Goal: Transaction & Acquisition: Purchase product/service

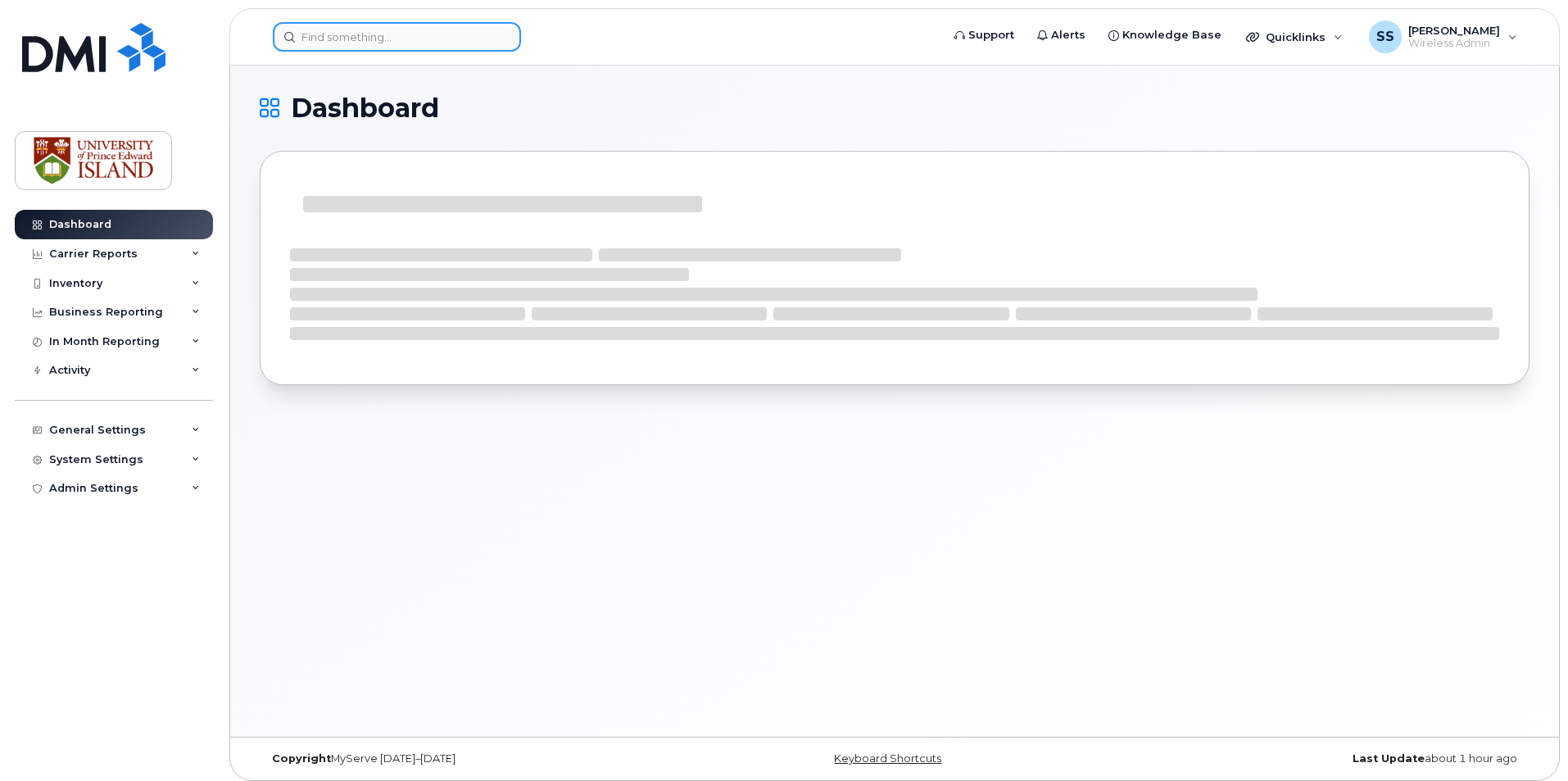
click at [343, 35] on input at bounding box center [396, 36] width 248 height 29
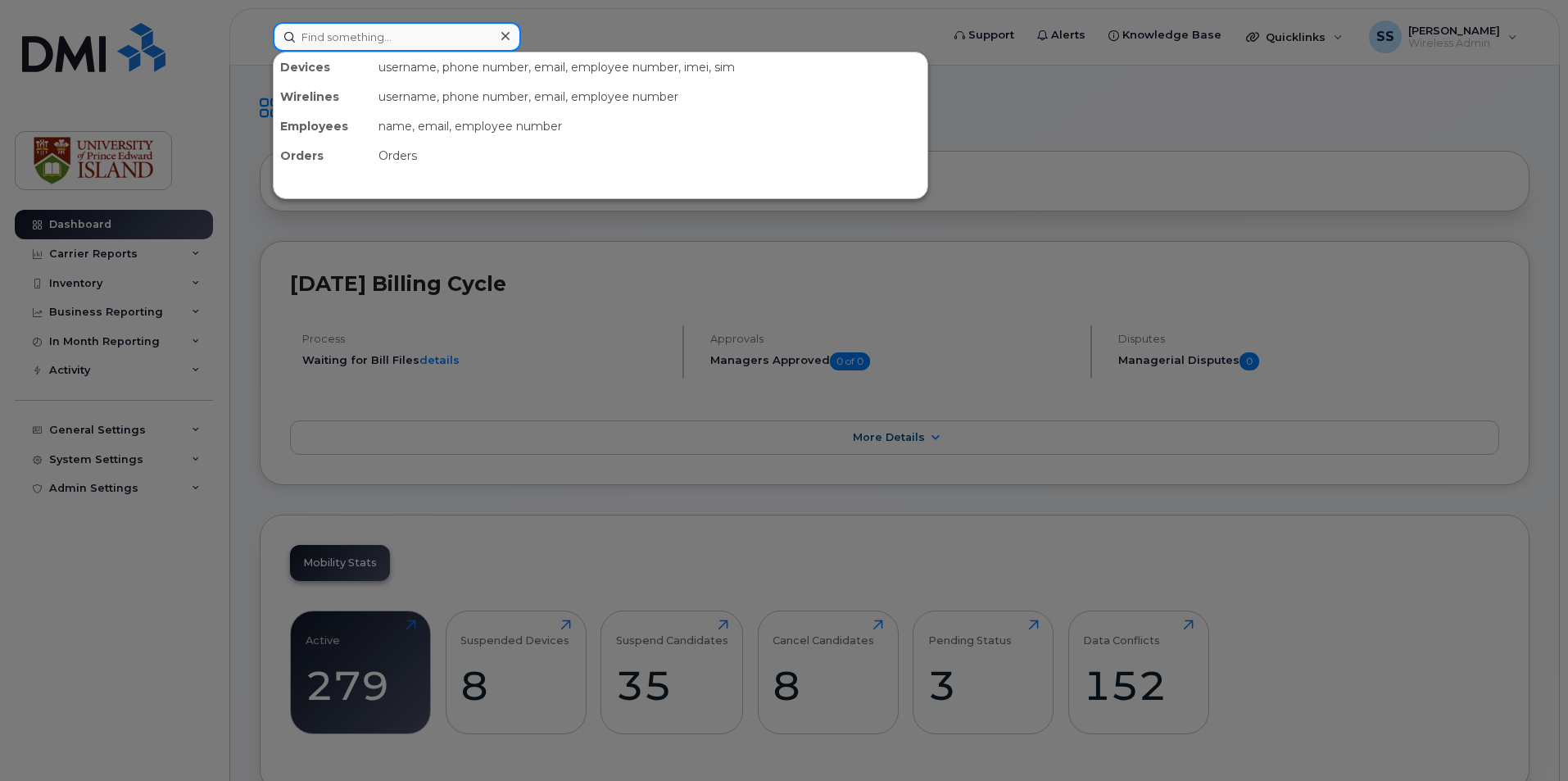
paste input "902 388 4761"
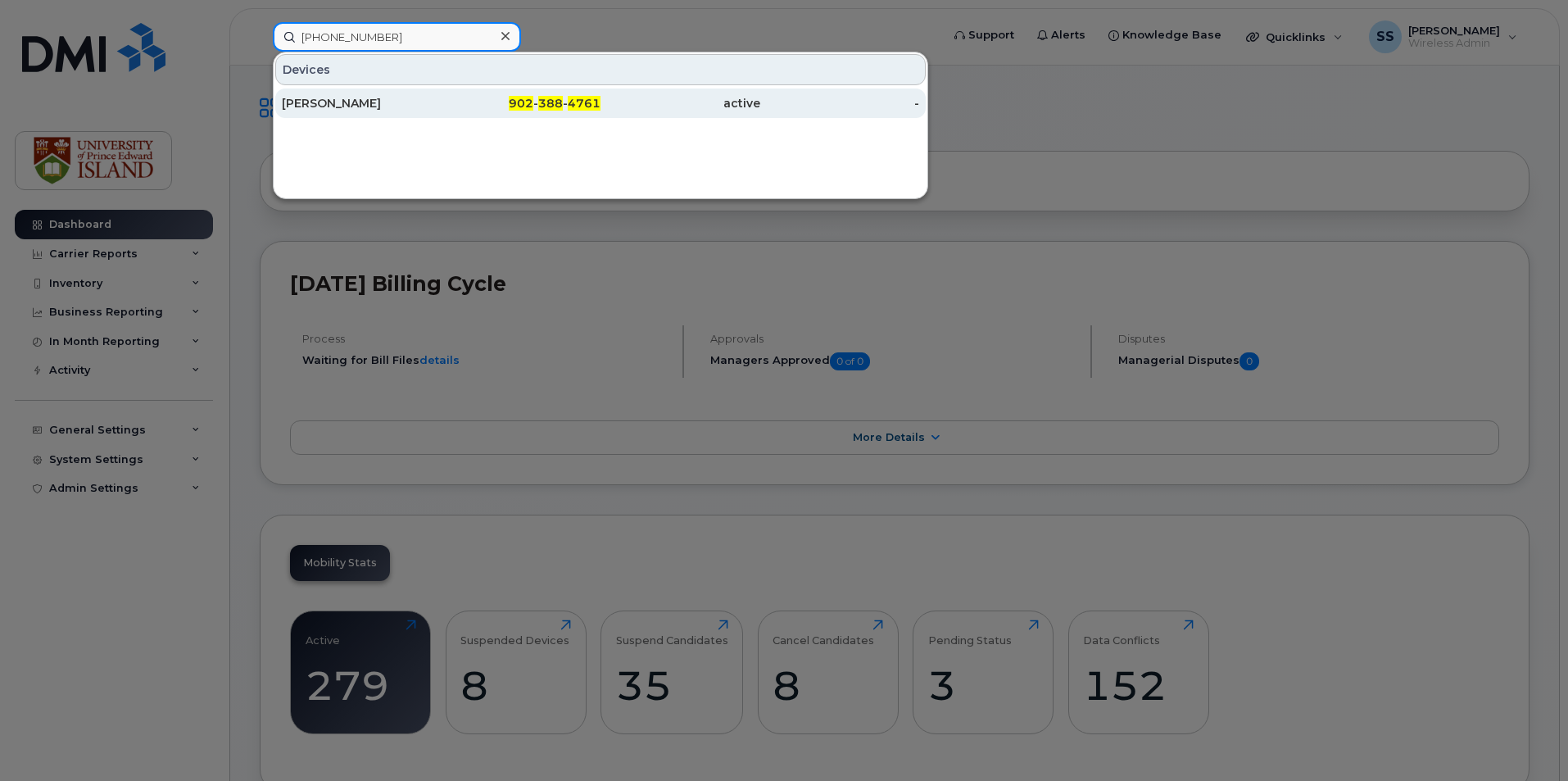
type input "902 388 4761"
click at [397, 111] on div "[PERSON_NAME]" at bounding box center [362, 103] width 160 height 29
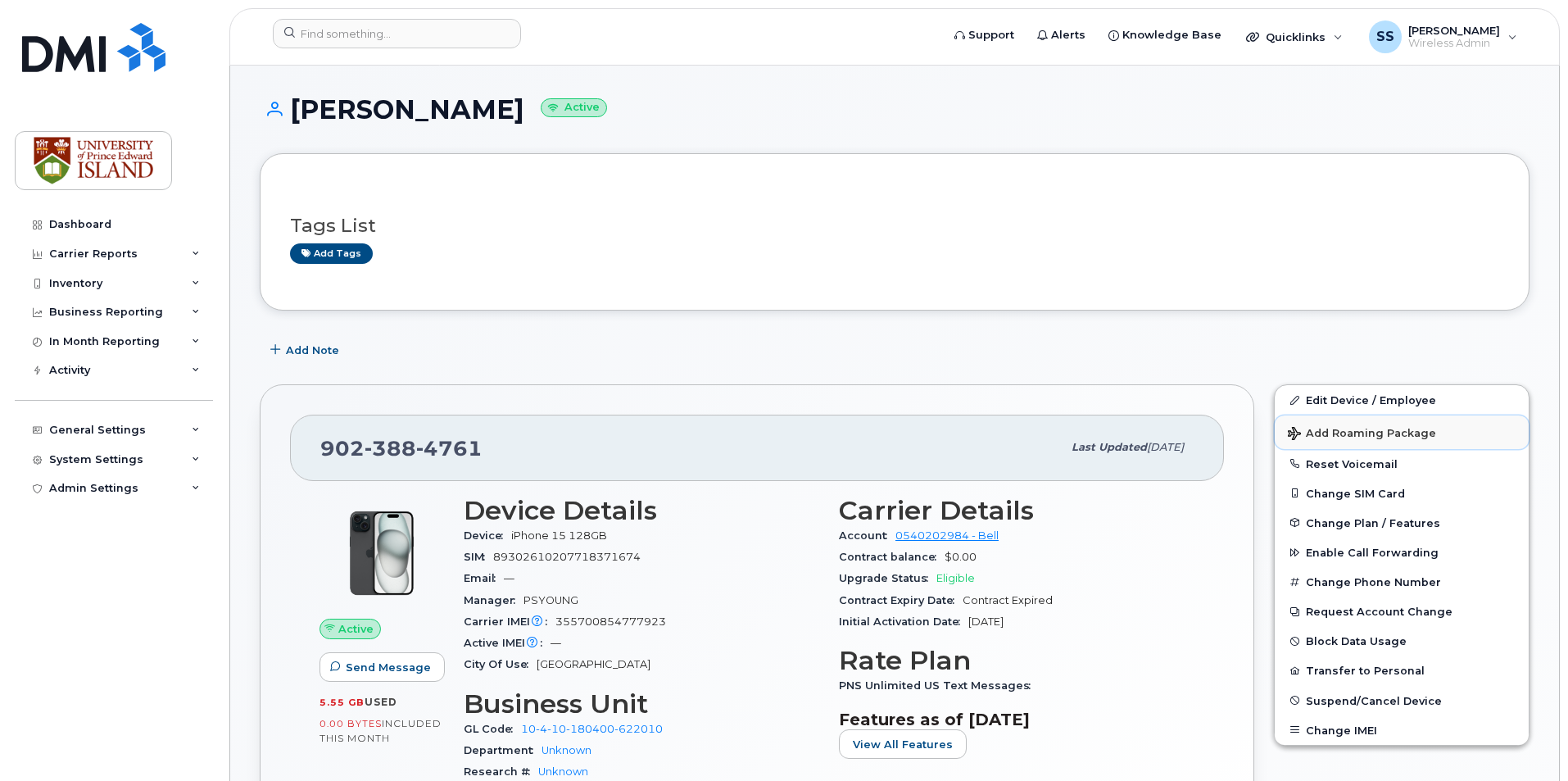
click at [1341, 431] on span "Add Roaming Package" at bounding box center [1361, 434] width 148 height 15
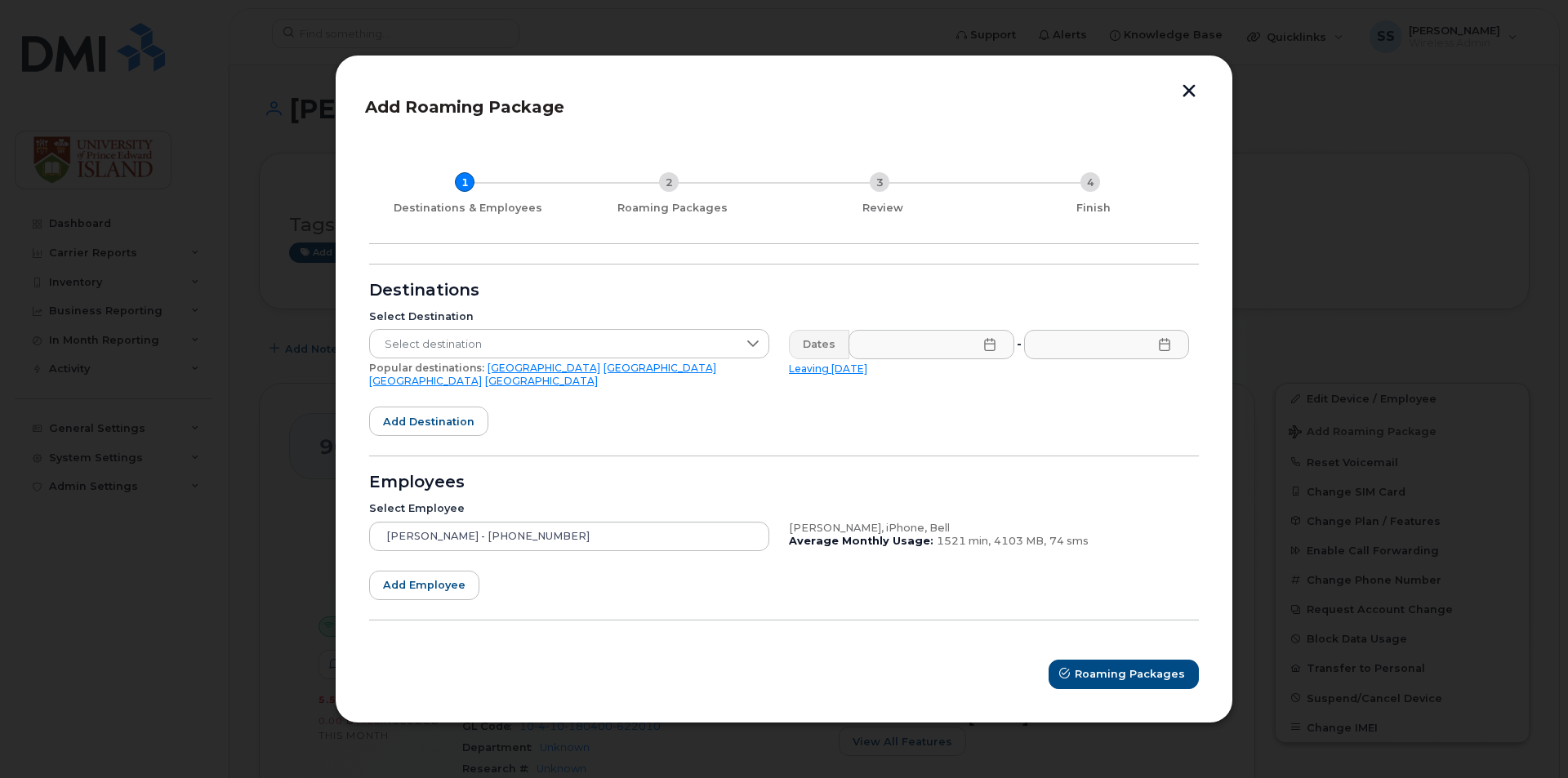
click at [489, 373] on link "[GEOGRAPHIC_DATA]" at bounding box center [544, 367] width 113 height 12
click at [828, 356] on div "Dates" at bounding box center [819, 344] width 60 height 29
click at [812, 348] on div "Dates" at bounding box center [819, 344] width 60 height 29
click at [973, 357] on input "text" at bounding box center [932, 344] width 166 height 29
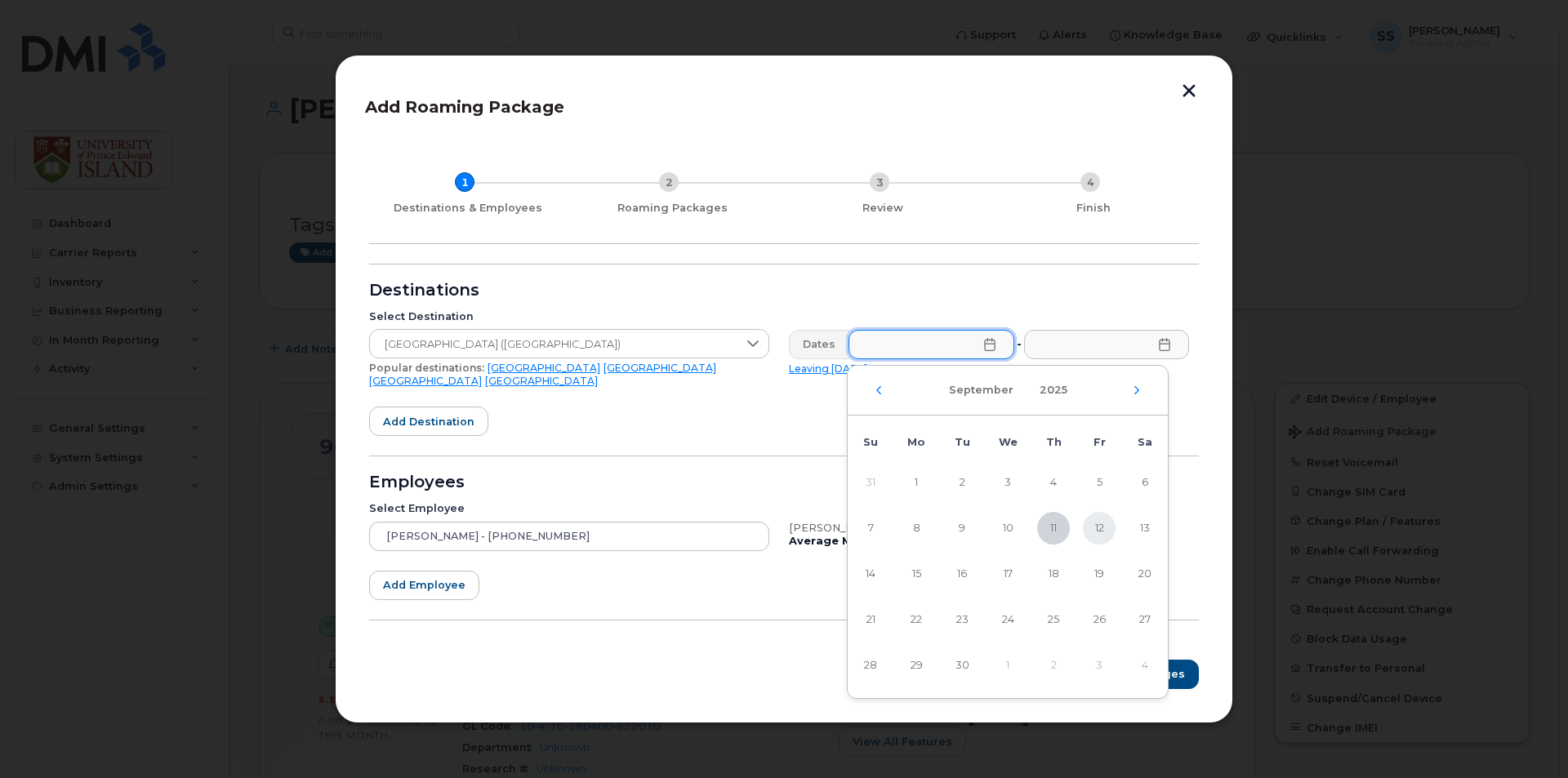
click at [1107, 540] on span "12" at bounding box center [1099, 528] width 33 height 33
click at [864, 575] on span "14" at bounding box center [871, 574] width 33 height 33
type input "[DATE]"
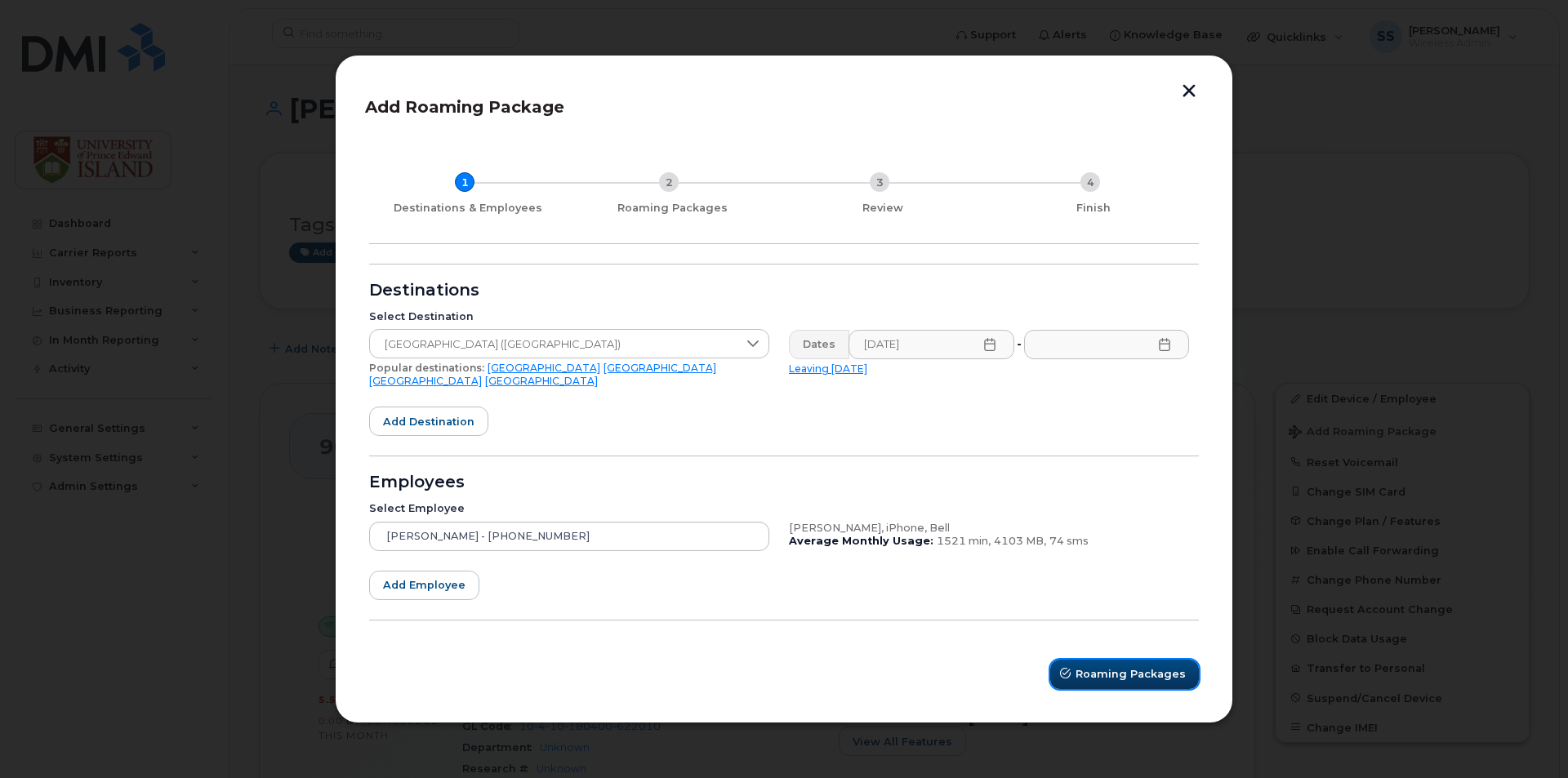
click at [1113, 659] on button "Roaming Packages" at bounding box center [1125, 674] width 149 height 29
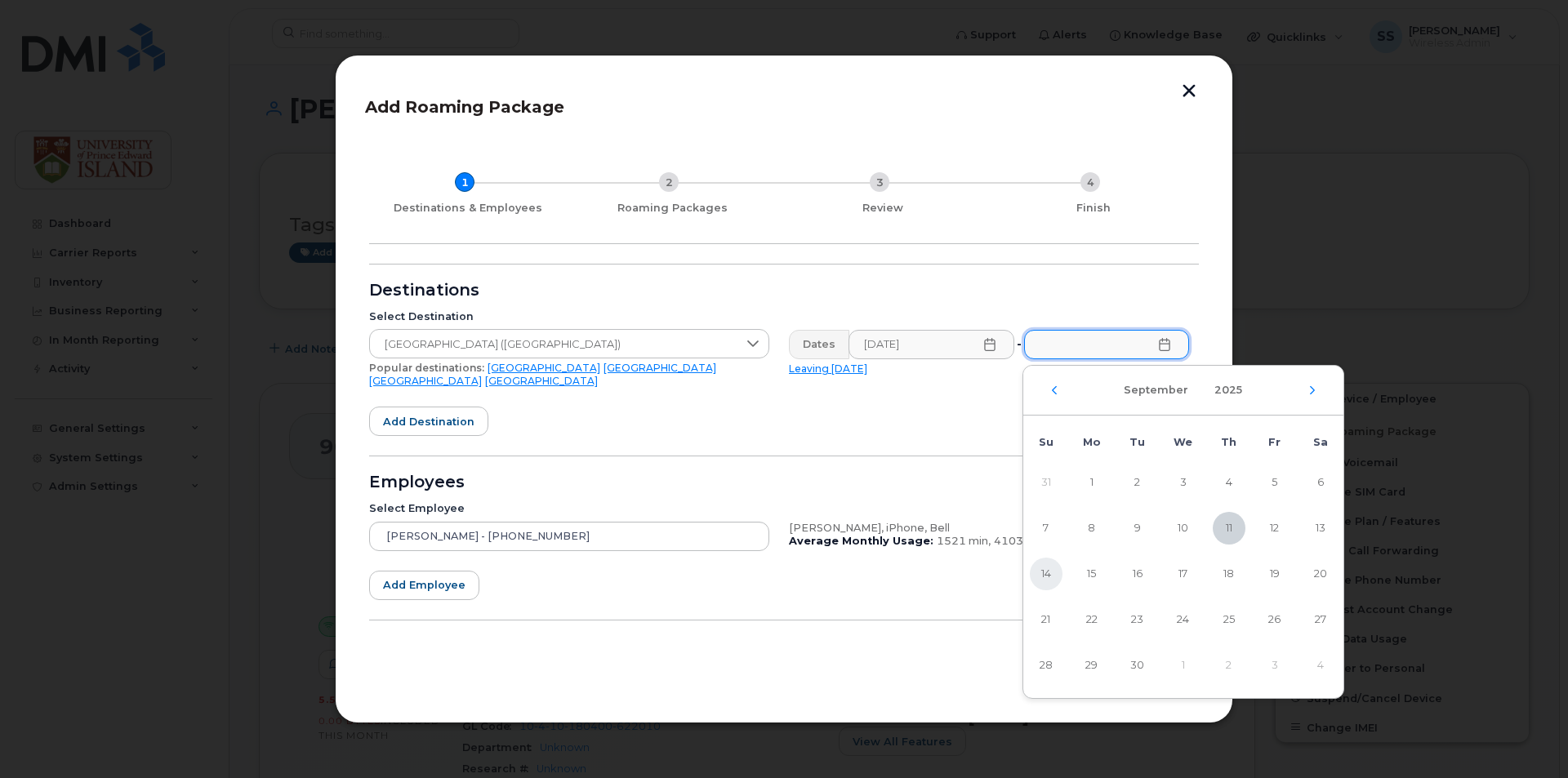
click at [1045, 573] on span "14" at bounding box center [1046, 574] width 33 height 33
type input "[DATE]"
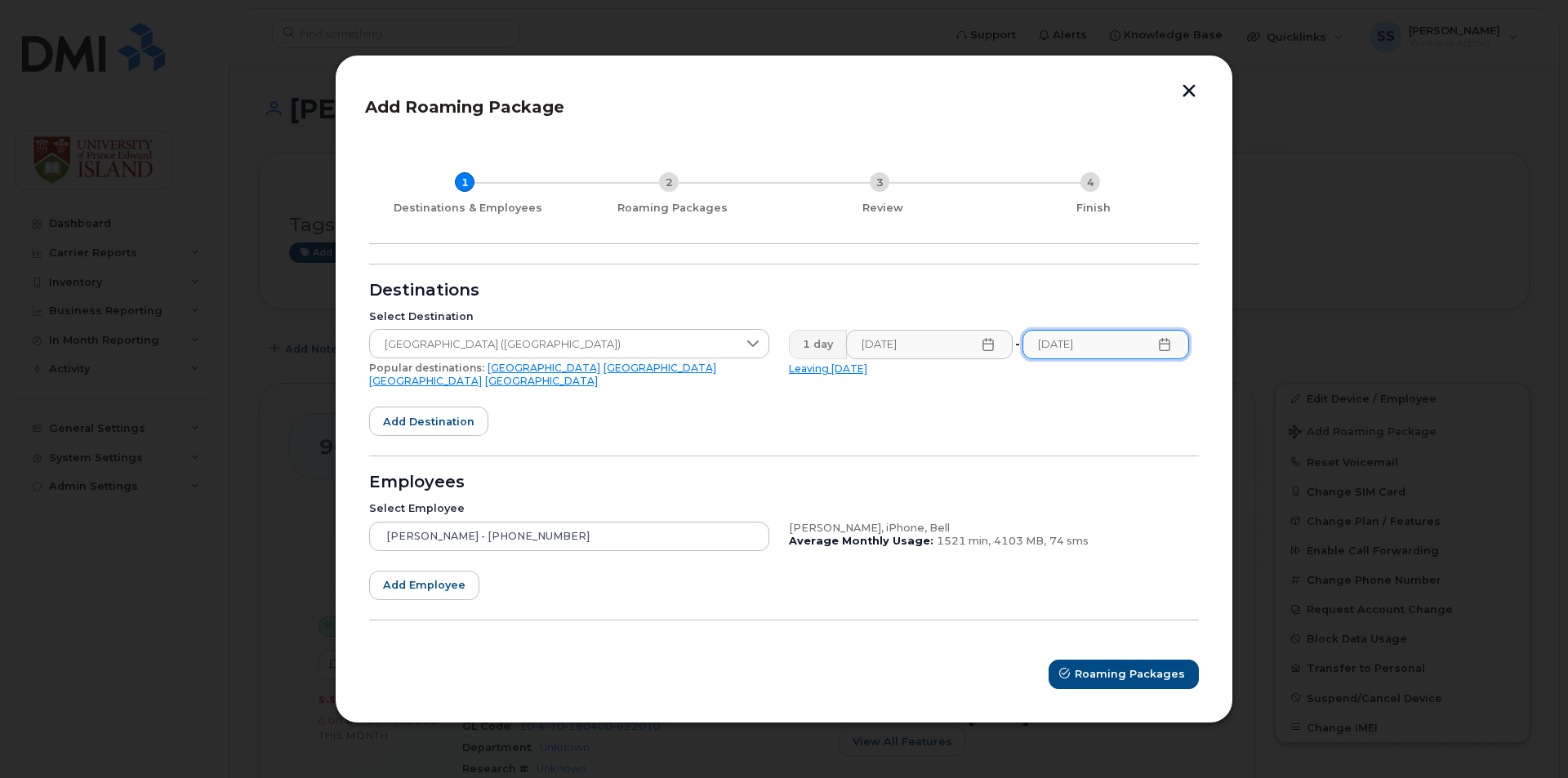
click at [987, 350] on icon at bounding box center [988, 344] width 13 height 13
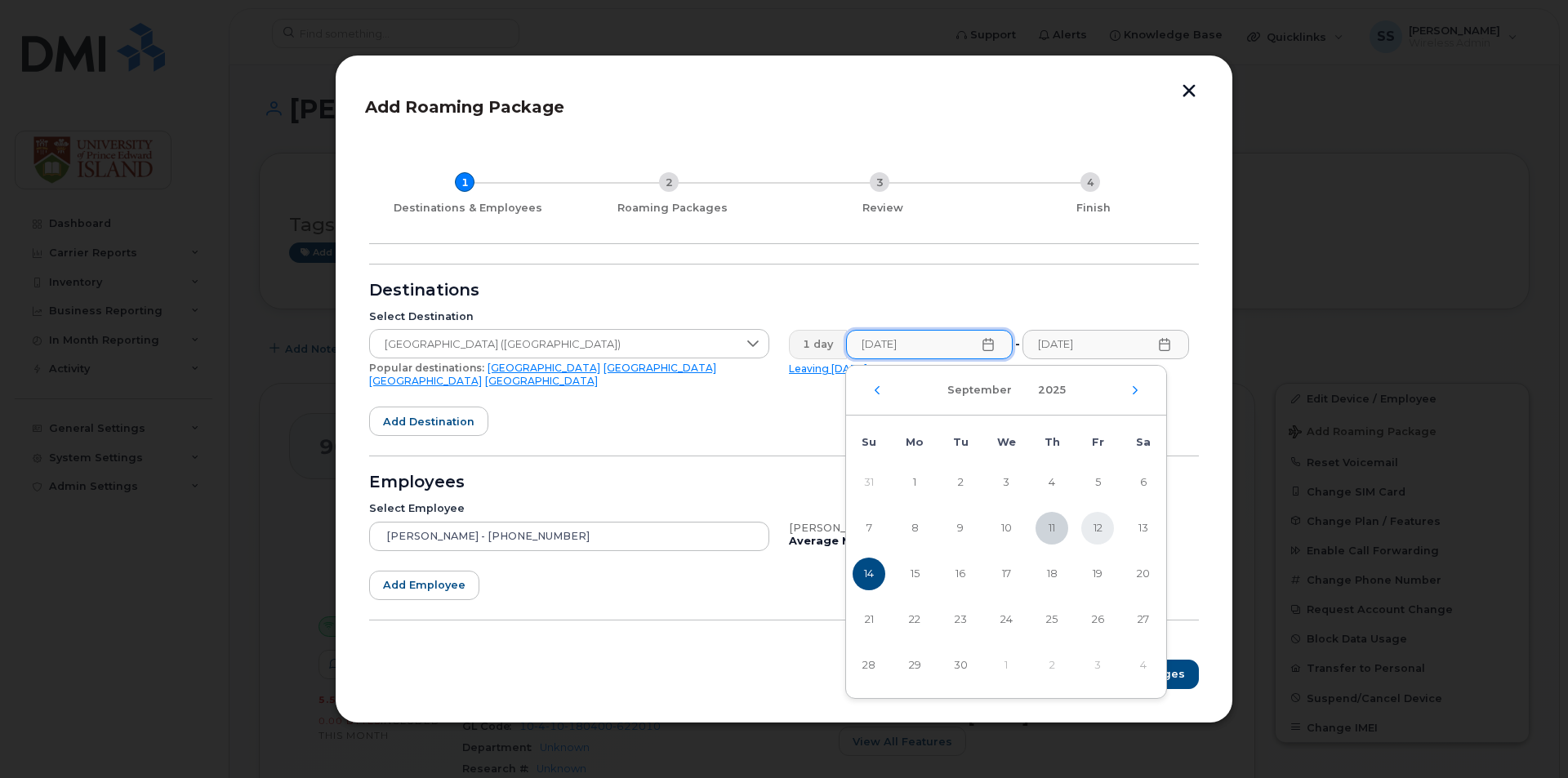
click at [1096, 530] on span "12" at bounding box center [1097, 528] width 33 height 33
type input "[DATE]"
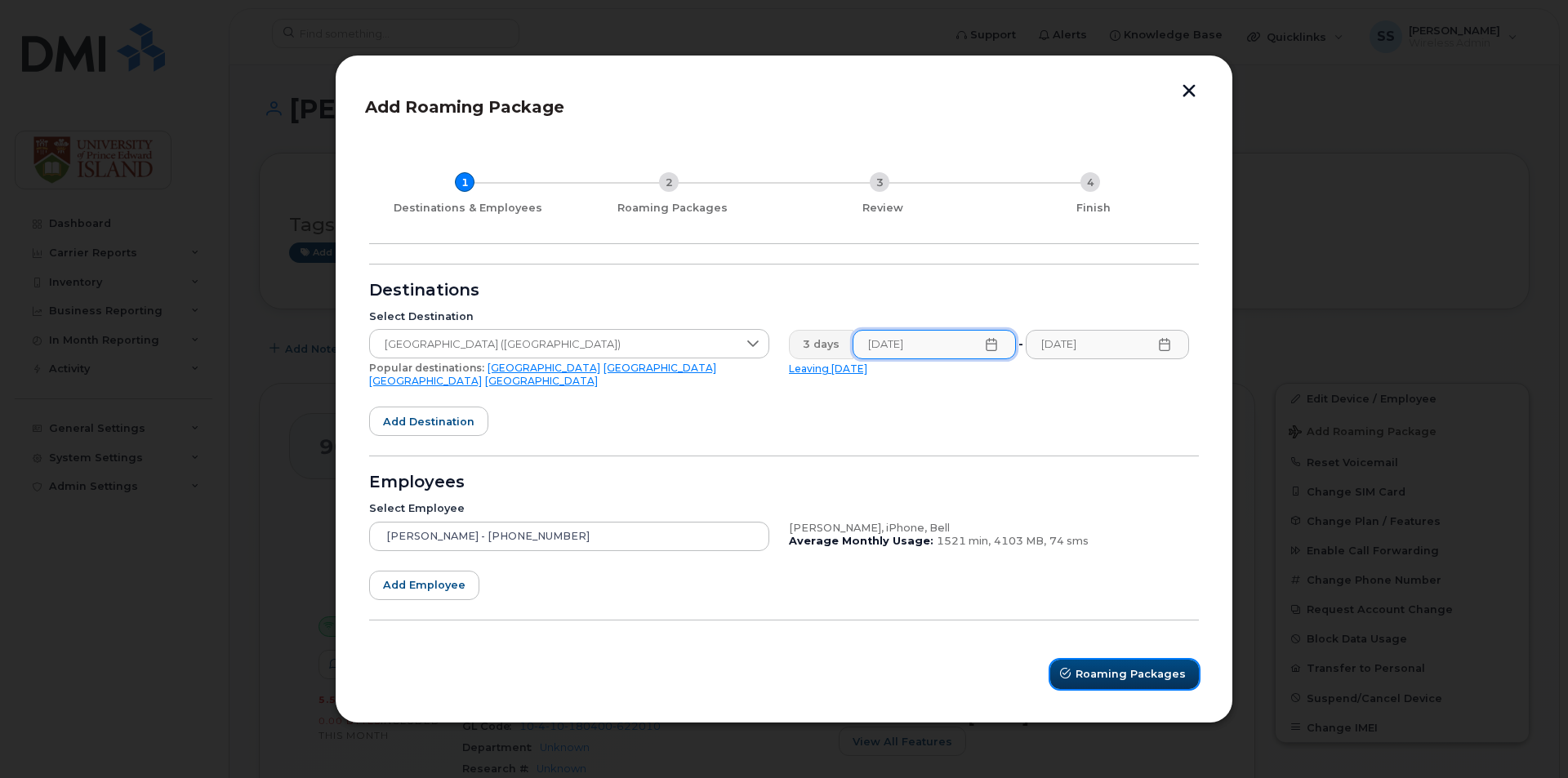
click at [1143, 673] on span "Roaming Packages" at bounding box center [1130, 674] width 110 height 15
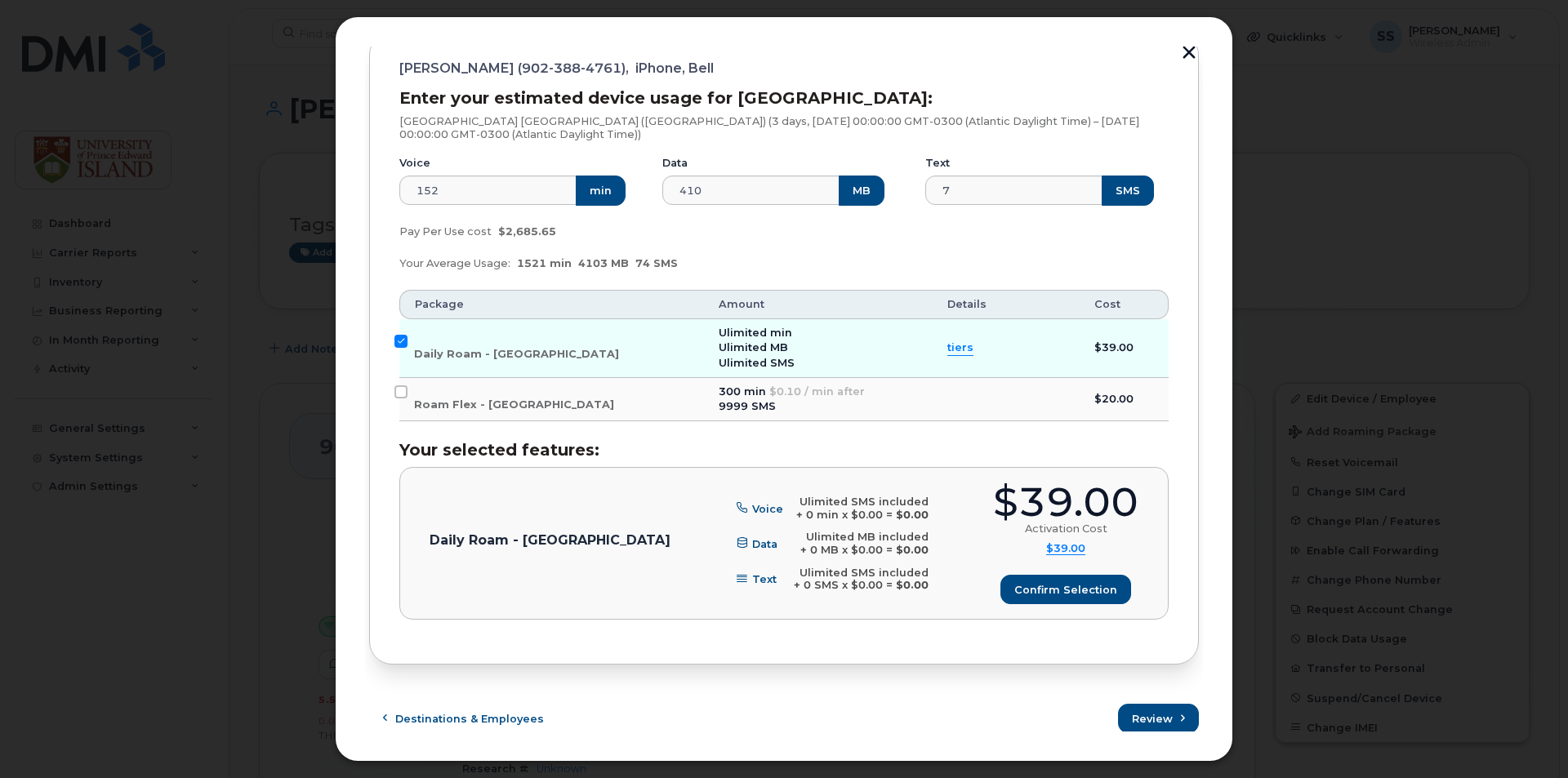
scroll to position [219, 0]
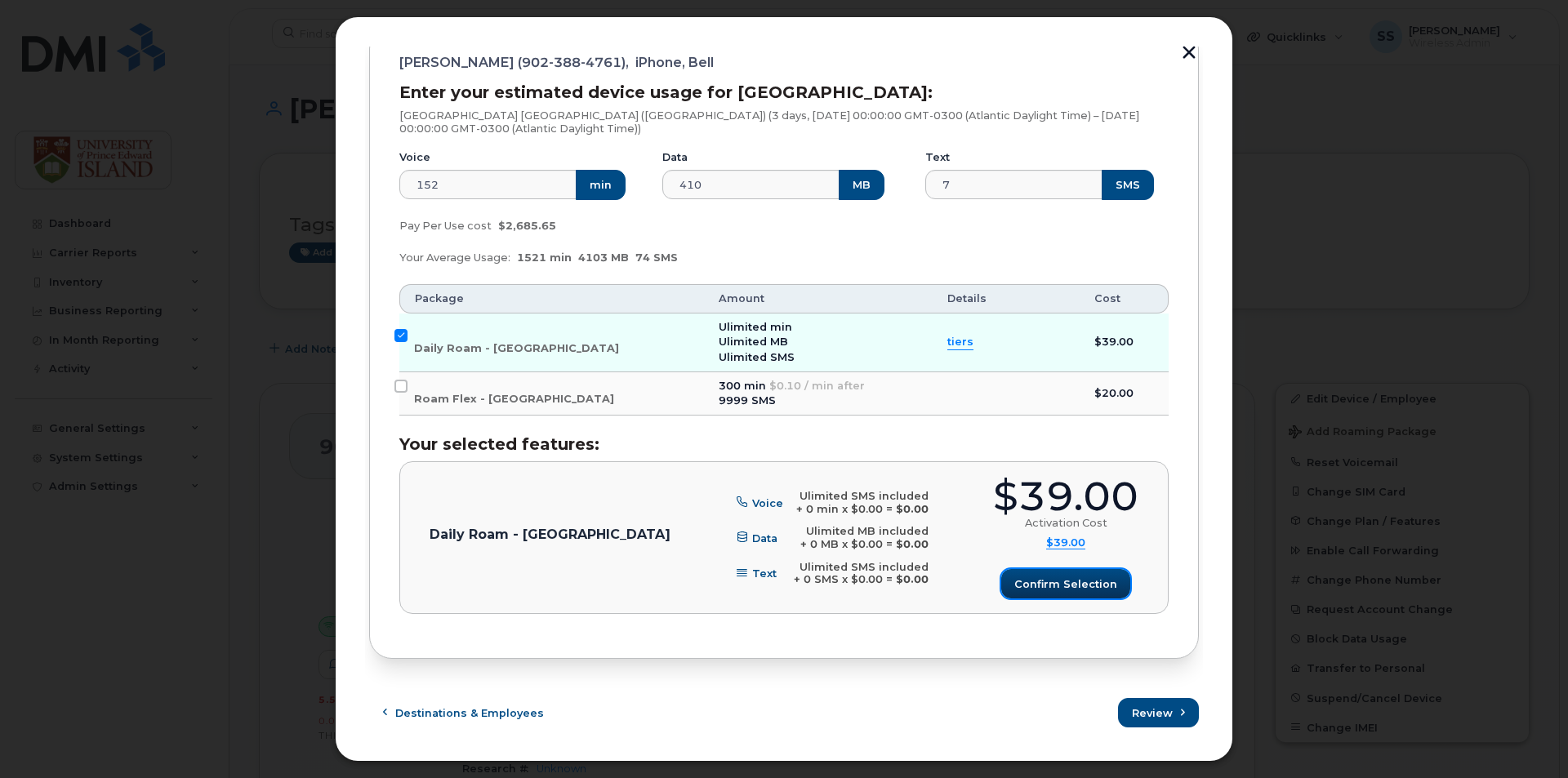
click at [1047, 584] on span "Confirm selection" at bounding box center [1065, 584] width 103 height 15
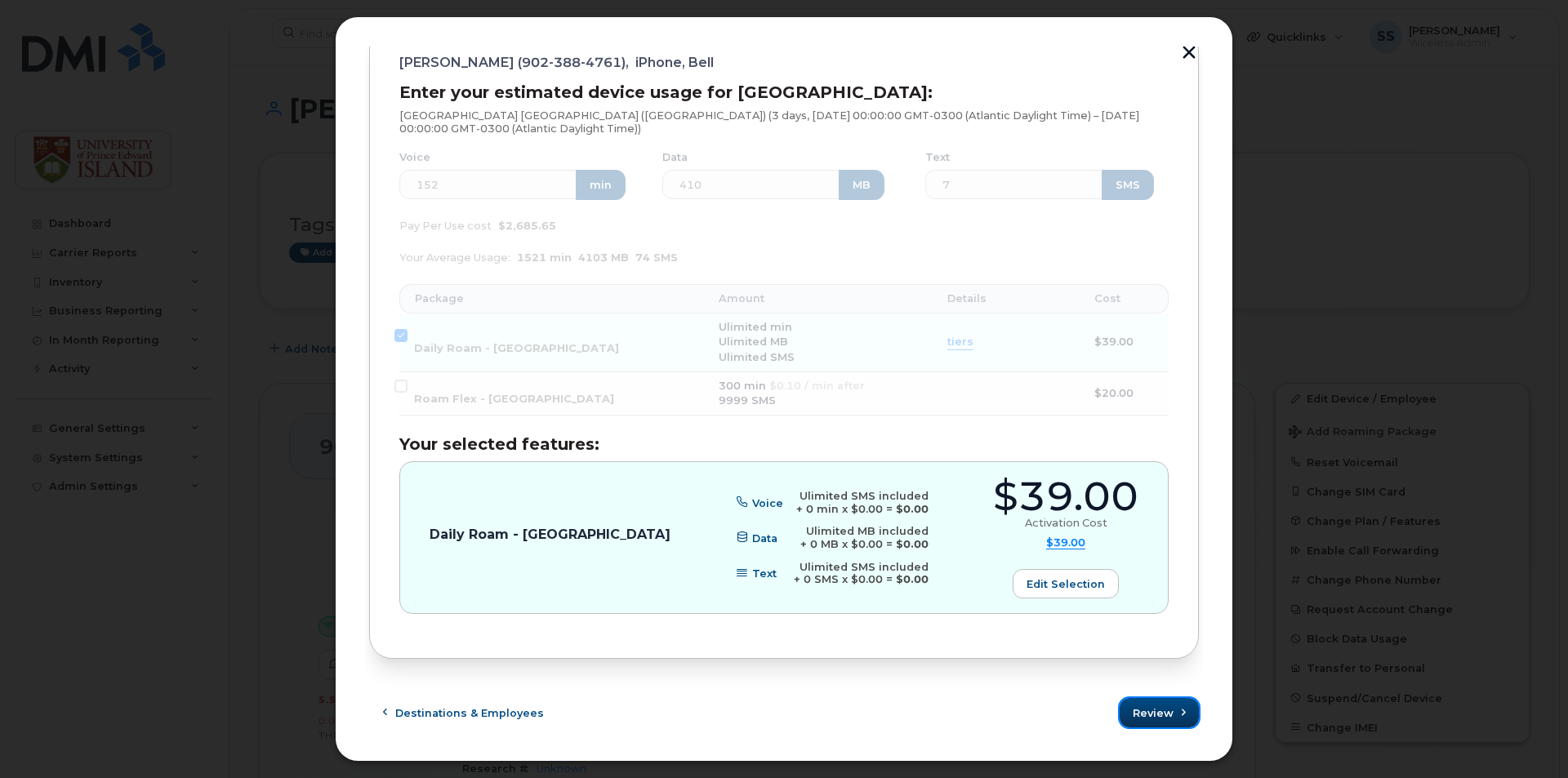
click at [1147, 704] on button "Review" at bounding box center [1160, 712] width 79 height 29
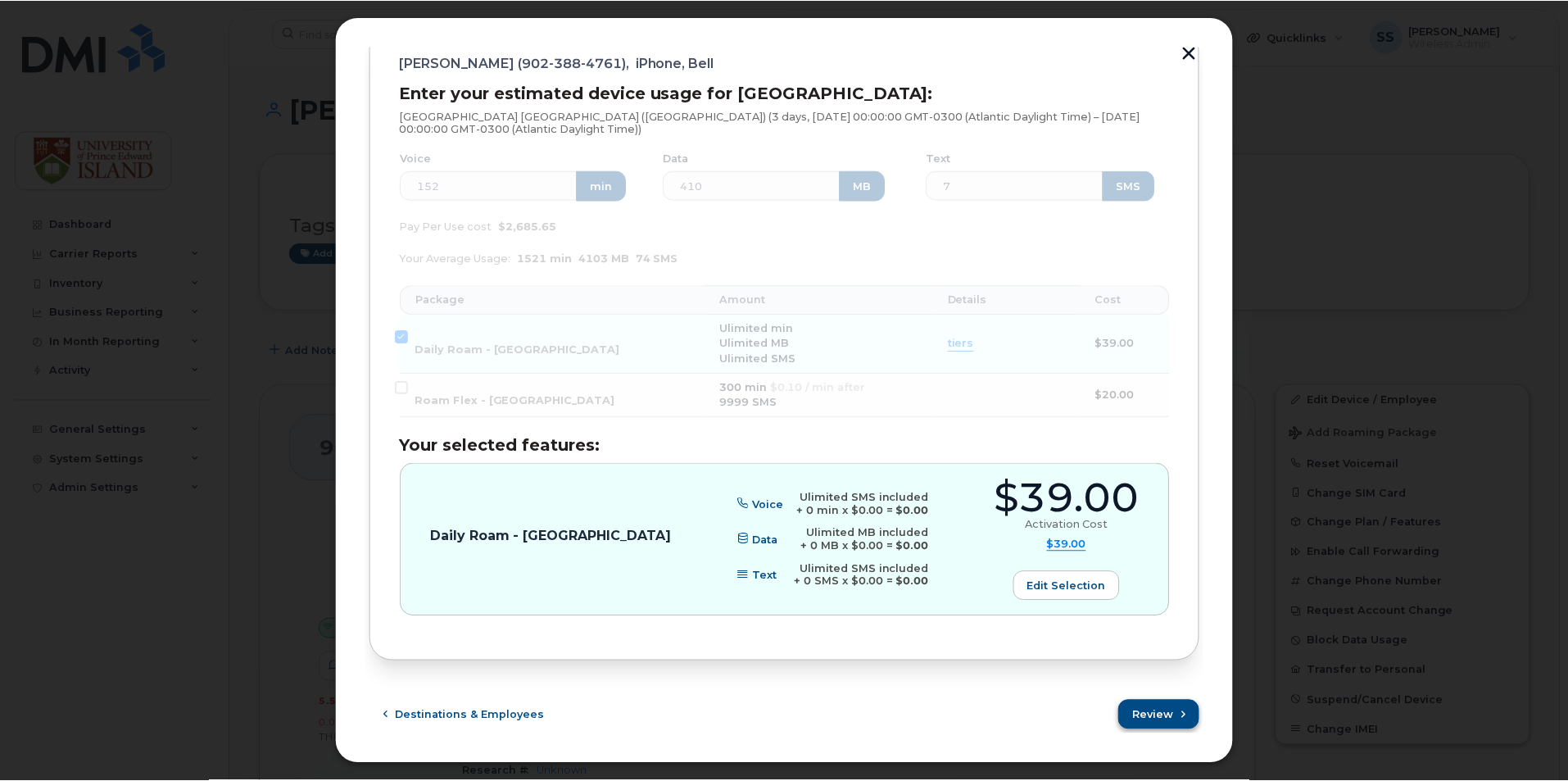
scroll to position [0, 0]
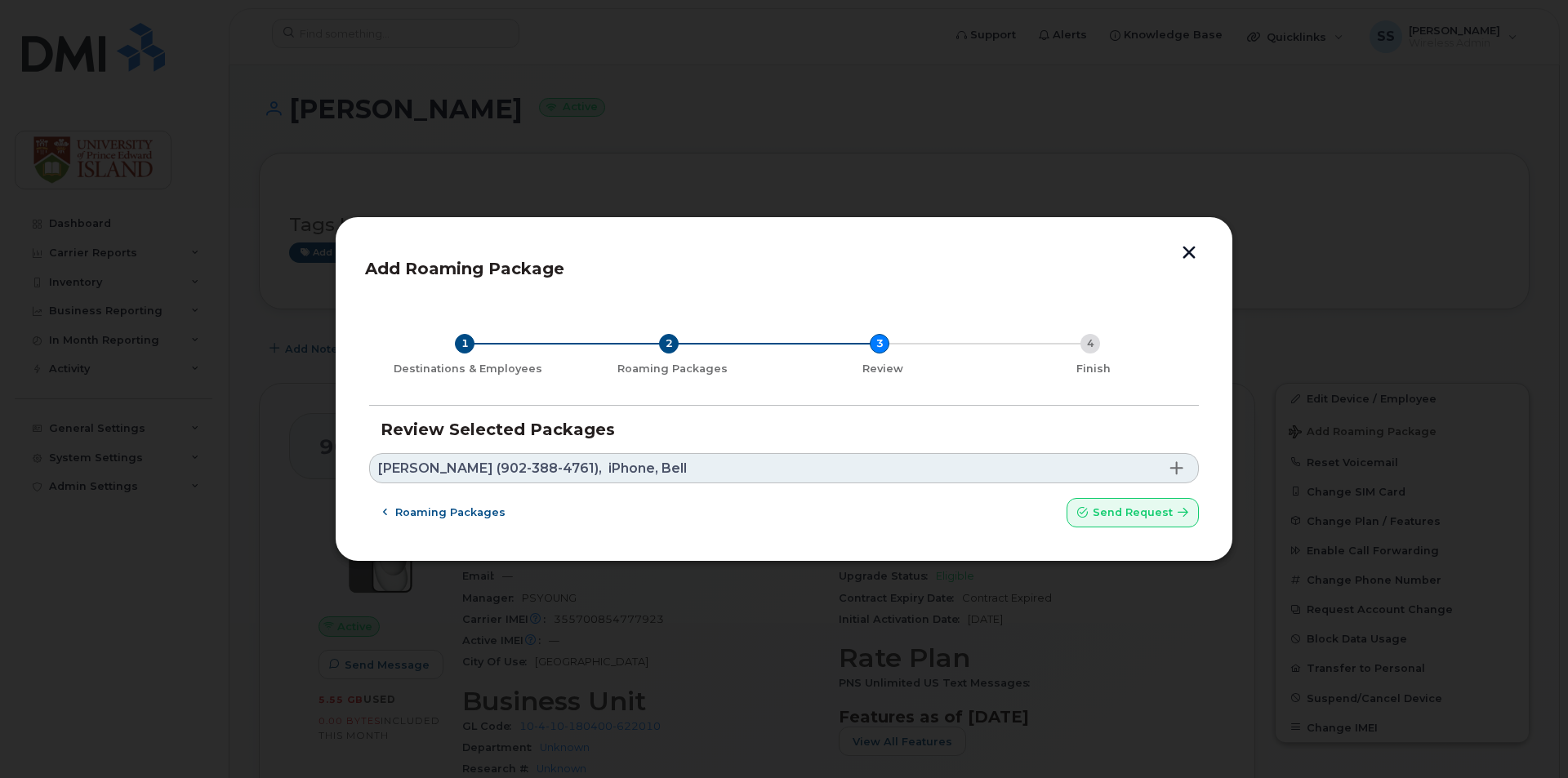
click at [1134, 530] on div "1 Destinations & Employees 2 Roaming Packages 3 Review 4 Finish Review Selected…" at bounding box center [784, 416] width 838 height 231
click at [1137, 513] on span "Send request" at bounding box center [1132, 512] width 80 height 15
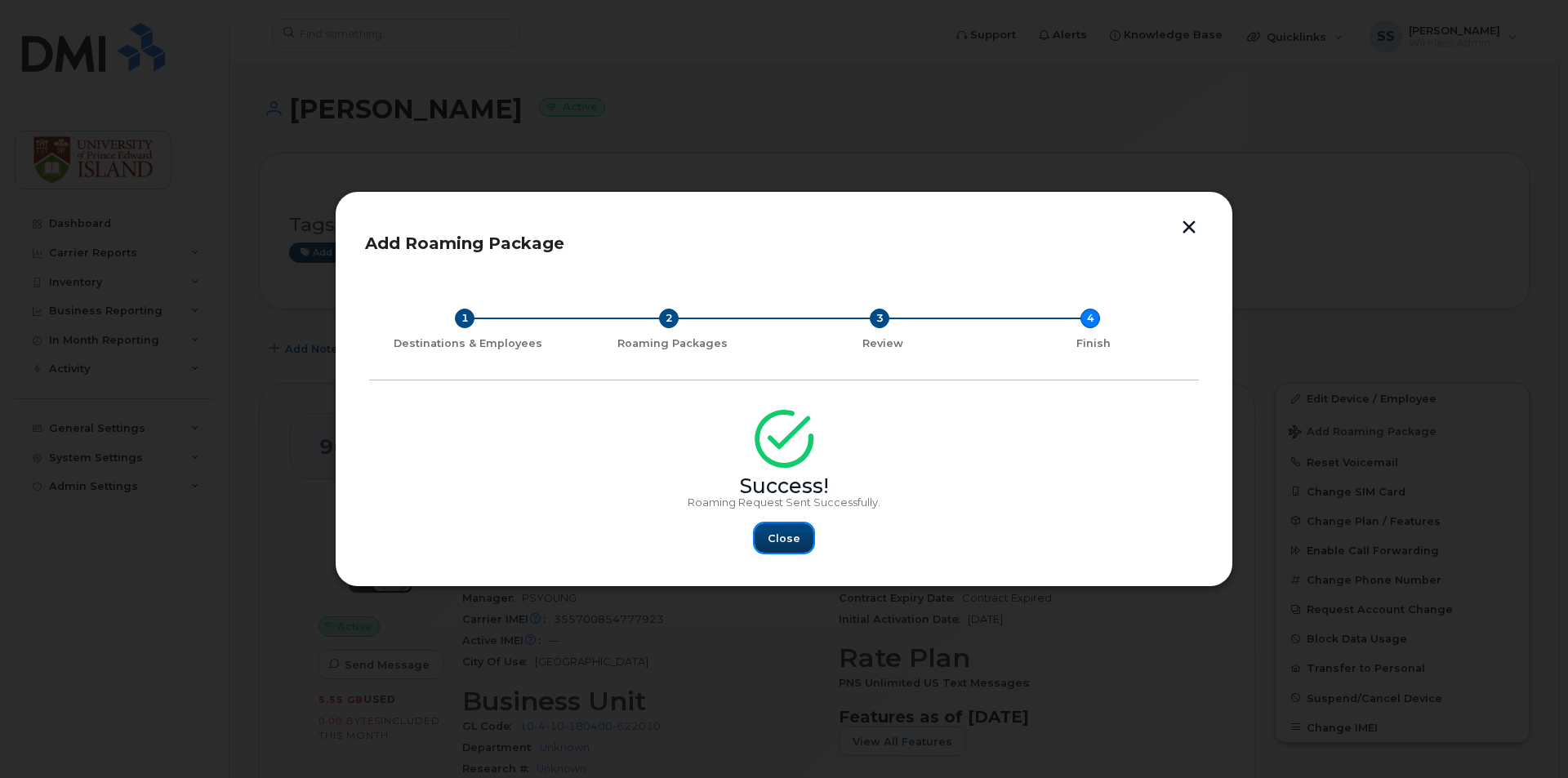
click at [794, 526] on button "Close" at bounding box center [784, 537] width 58 height 29
